Goal: Information Seeking & Learning: Learn about a topic

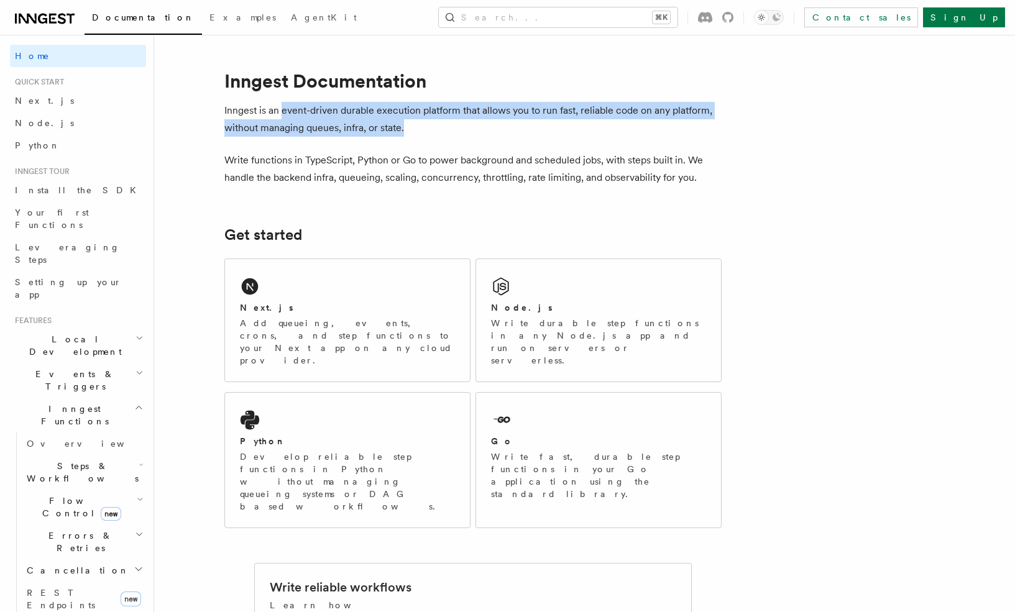
drag, startPoint x: 286, startPoint y: 112, endPoint x: 410, endPoint y: 124, distance: 124.8
click at [410, 124] on p "Inngest is an event-driven durable execution platform that allows you to run fa…" at bounding box center [472, 119] width 497 height 35
drag, startPoint x: 404, startPoint y: 124, endPoint x: 219, endPoint y: 111, distance: 185.6
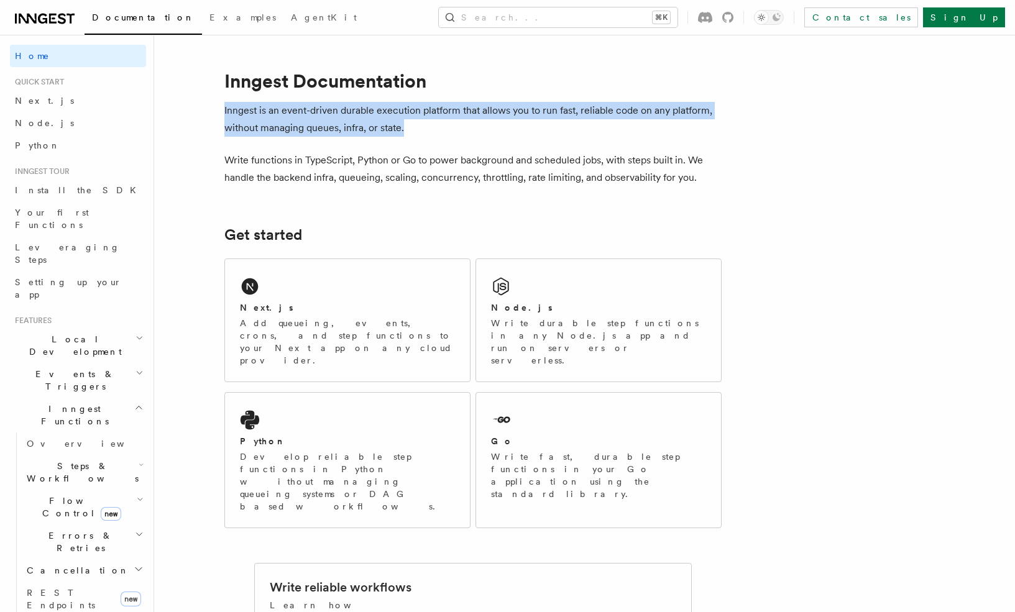
drag, startPoint x: 224, startPoint y: 112, endPoint x: 431, endPoint y: 130, distance: 208.3
click at [432, 130] on p "Inngest is an event-driven durable execution platform that allows you to run fa…" at bounding box center [472, 119] width 497 height 35
click at [431, 130] on p "Inngest is an event-driven durable execution platform that allows you to run fa…" at bounding box center [472, 119] width 497 height 35
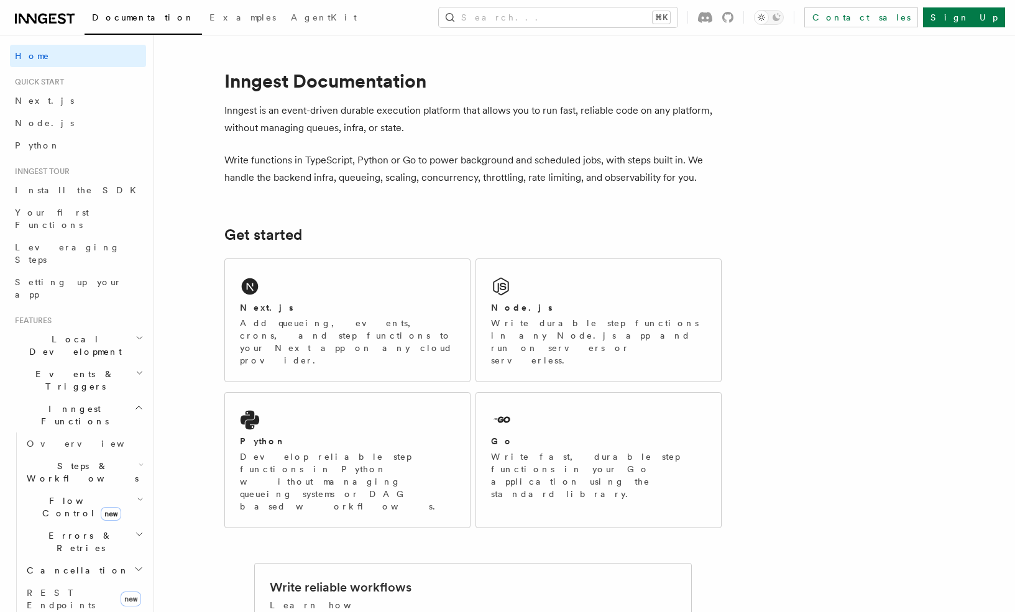
click at [53, 17] on icon at bounding box center [45, 18] width 60 height 15
